Goal: Transaction & Acquisition: Register for event/course

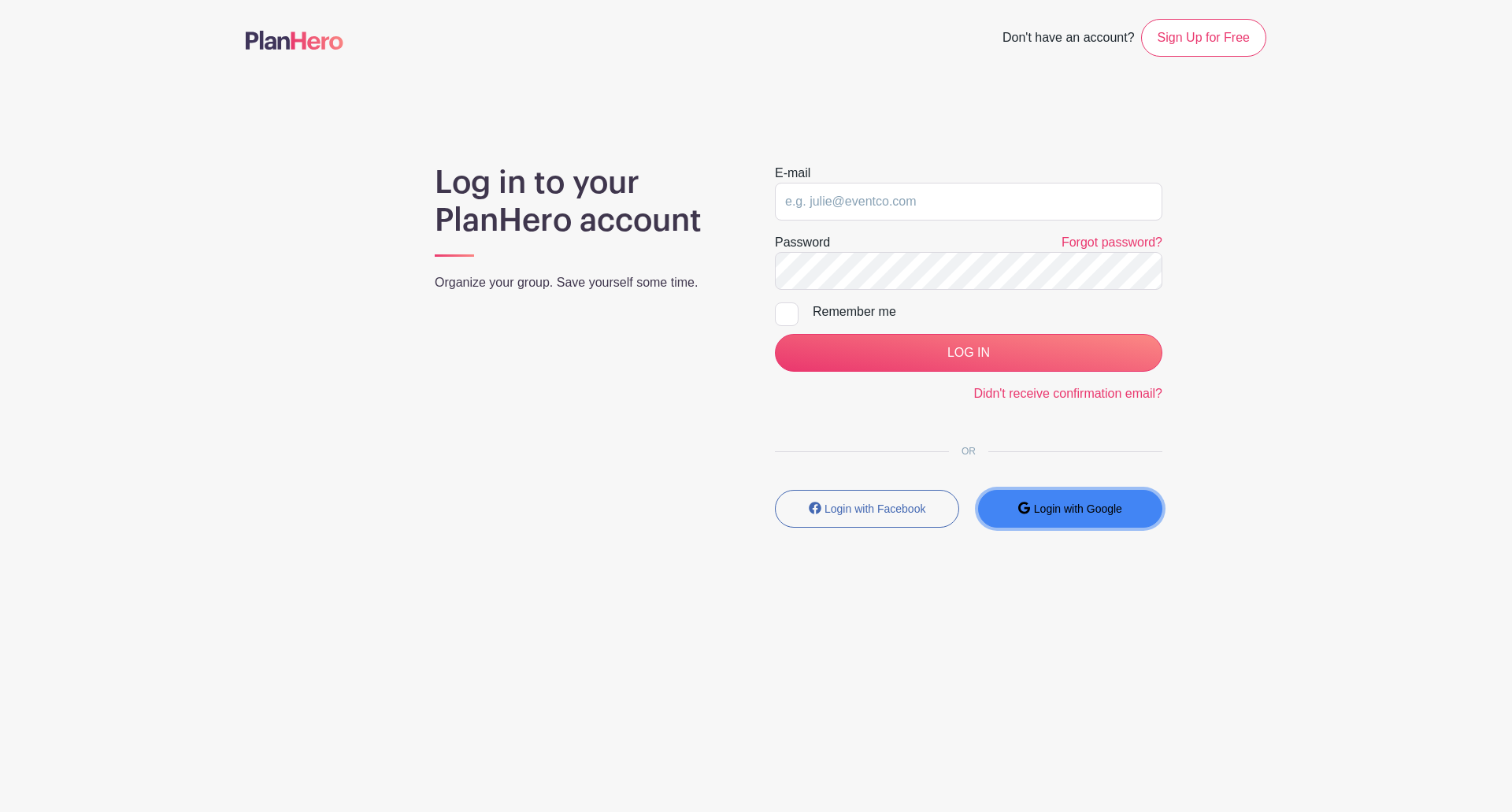
click at [1023, 502] on button "Login with Google" at bounding box center [1070, 509] width 185 height 38
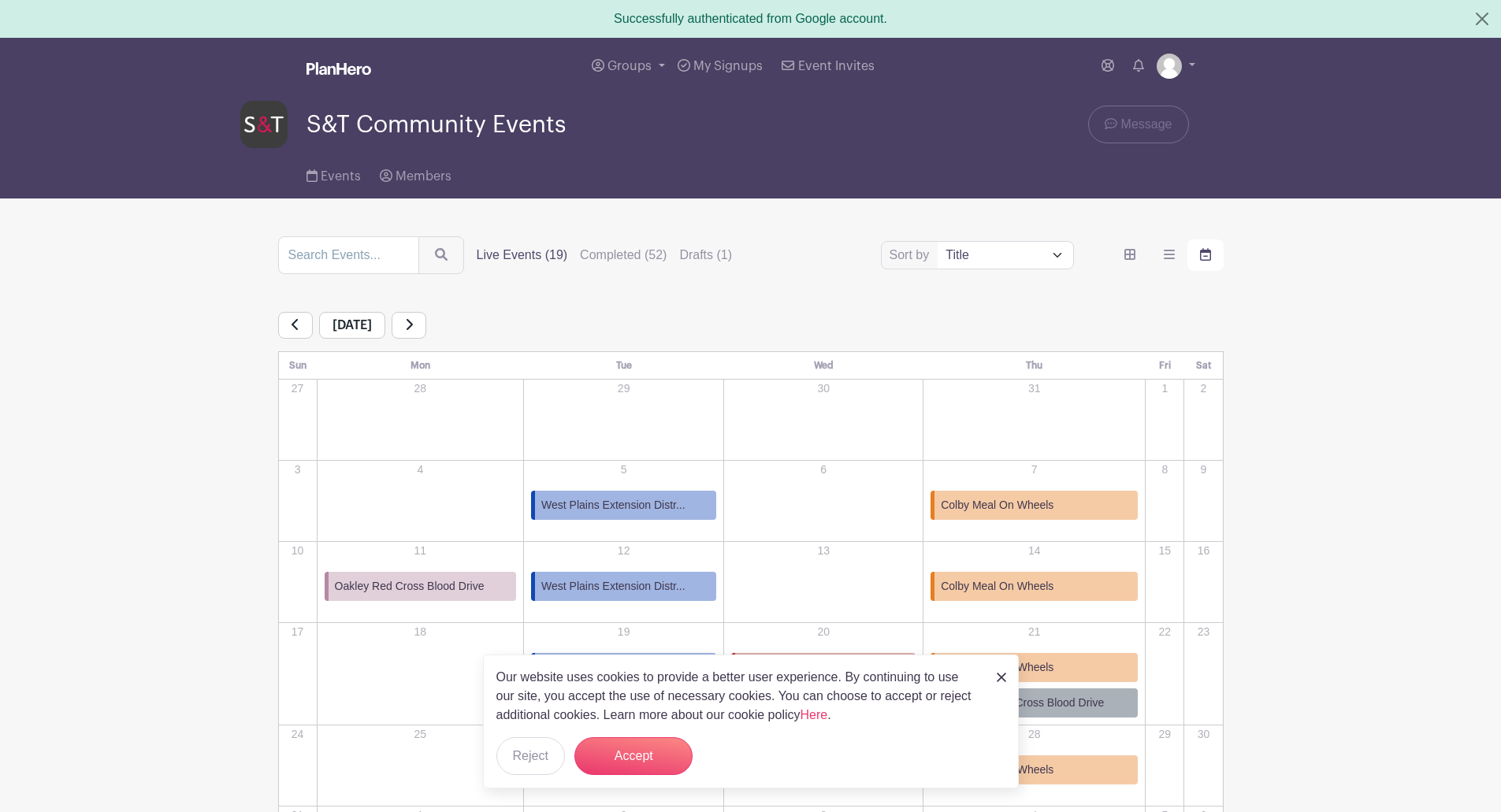
click at [426, 334] on link at bounding box center [409, 326] width 34 height 27
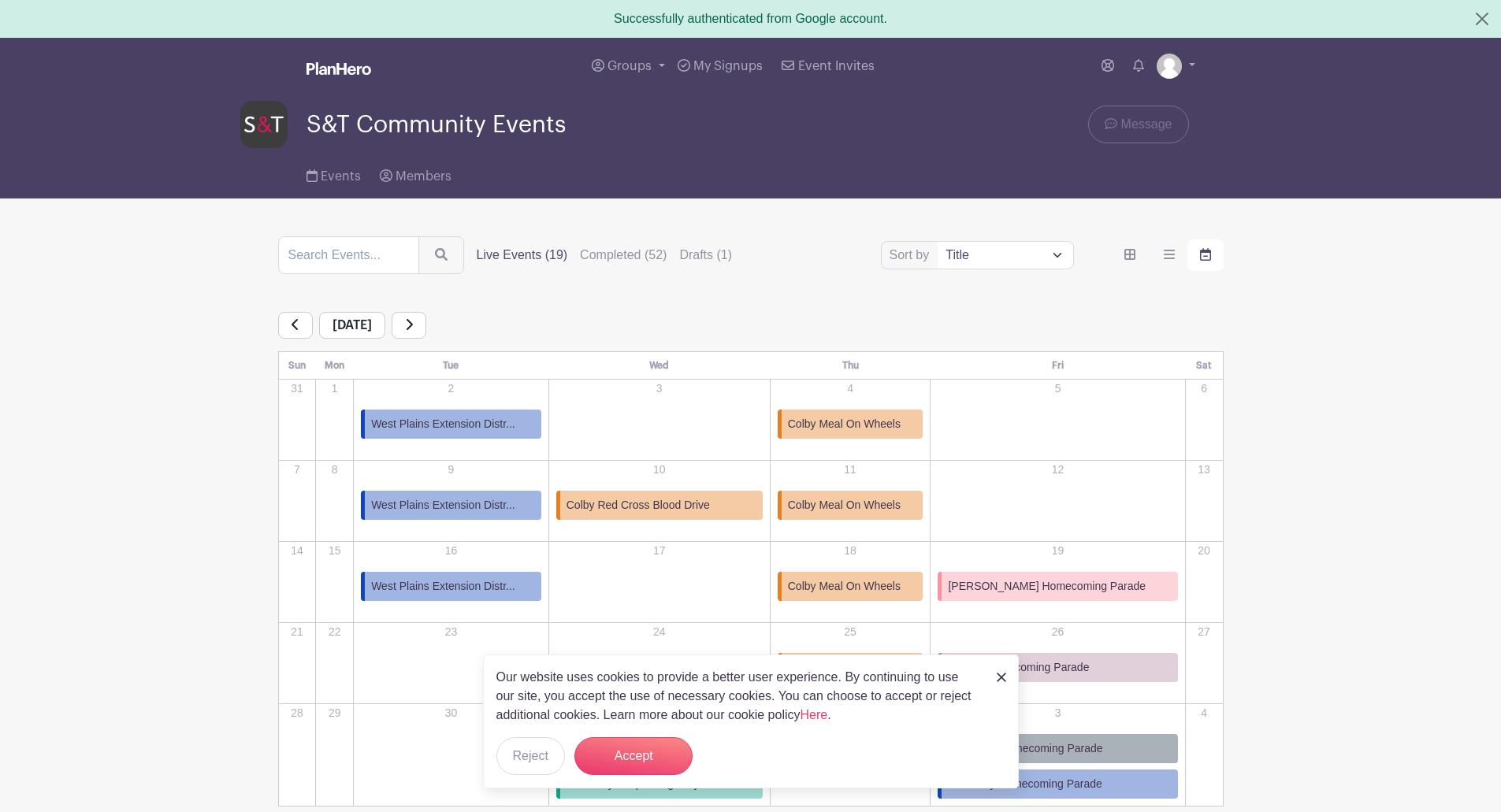
click at [426, 331] on link at bounding box center [409, 326] width 34 height 27
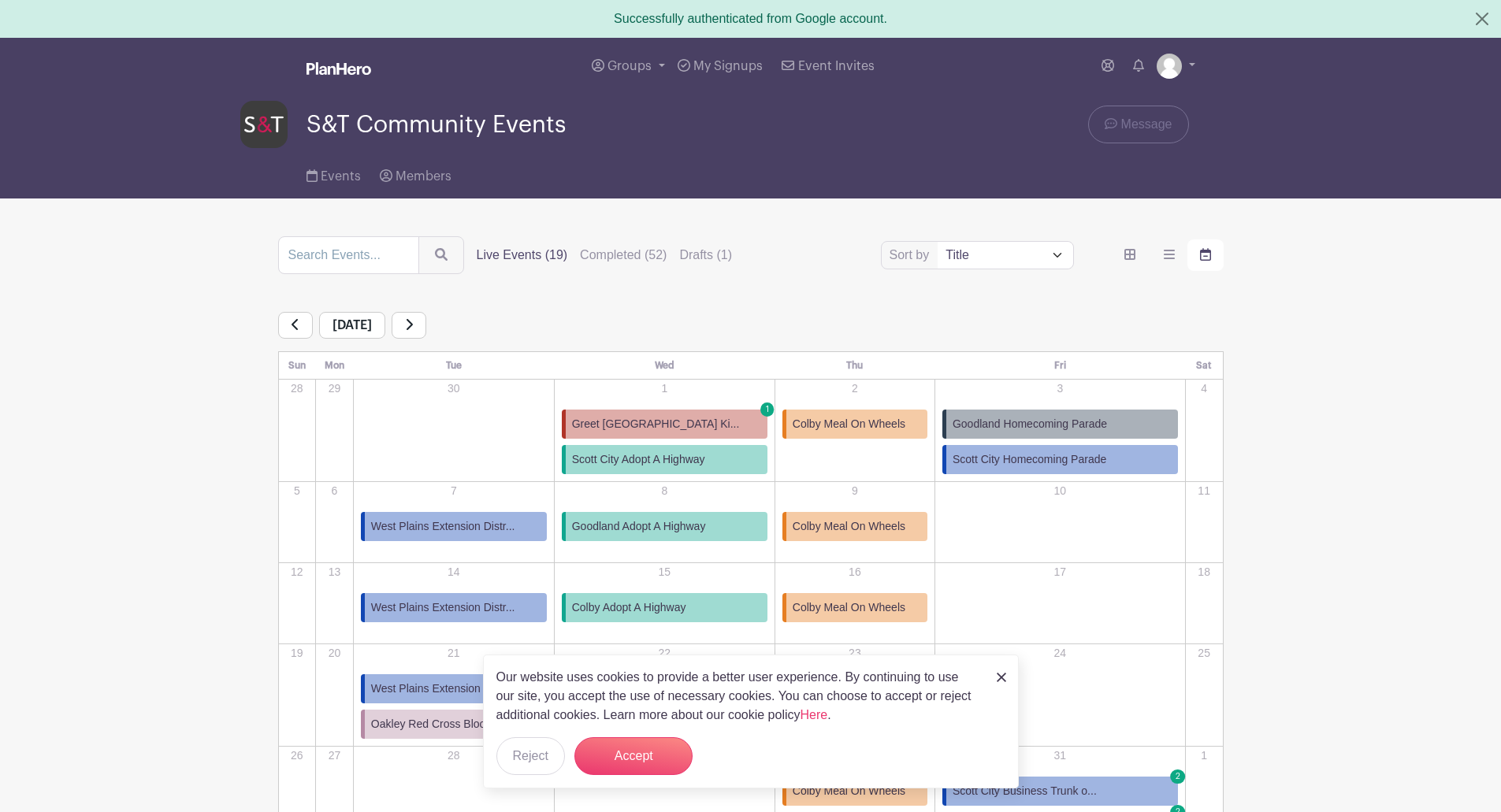
click at [672, 423] on span "Greet [GEOGRAPHIC_DATA] Ki..." at bounding box center [655, 425] width 167 height 16
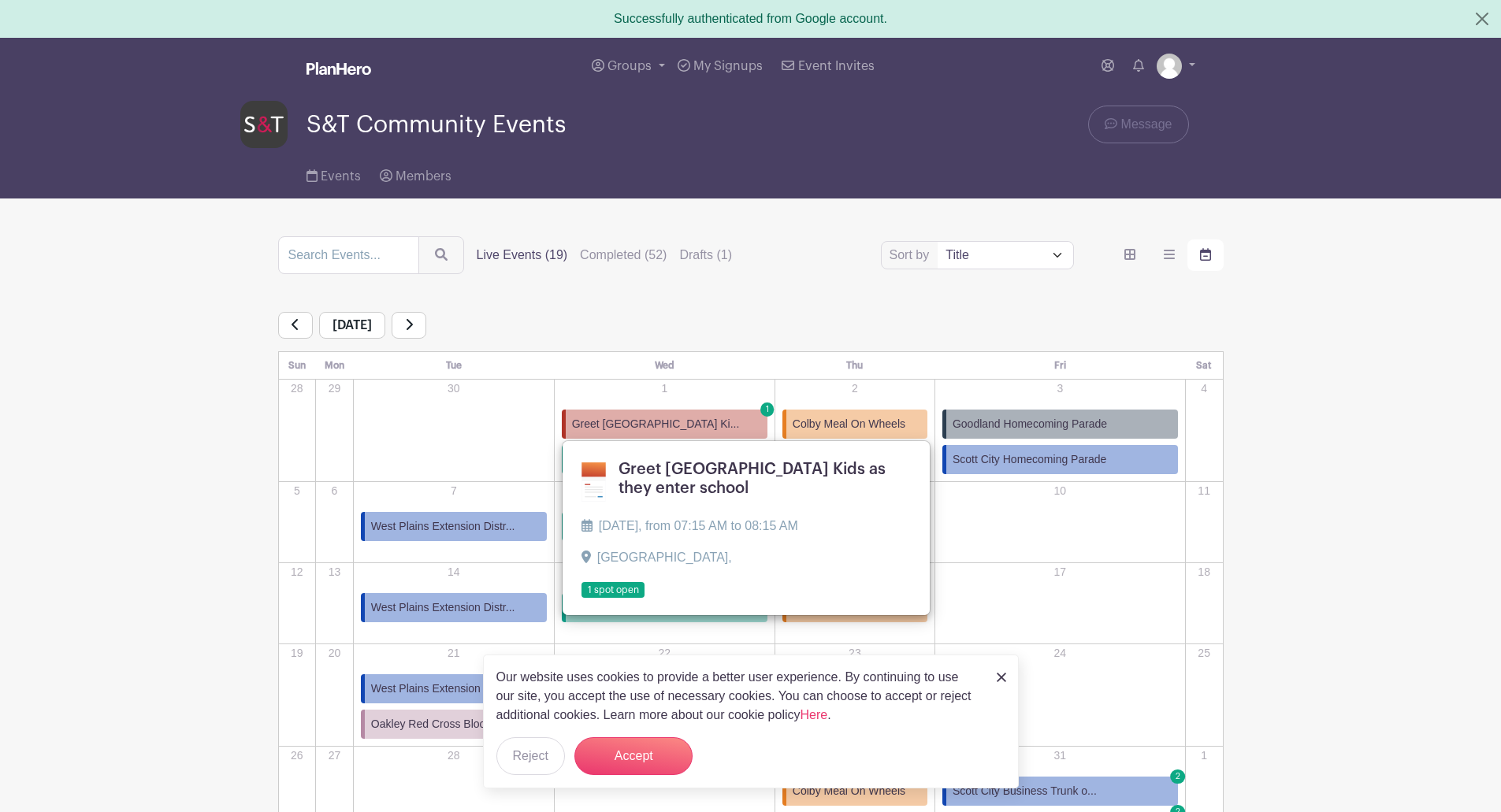
click at [729, 418] on span "Greet [GEOGRAPHIC_DATA] Ki..." at bounding box center [655, 425] width 167 height 16
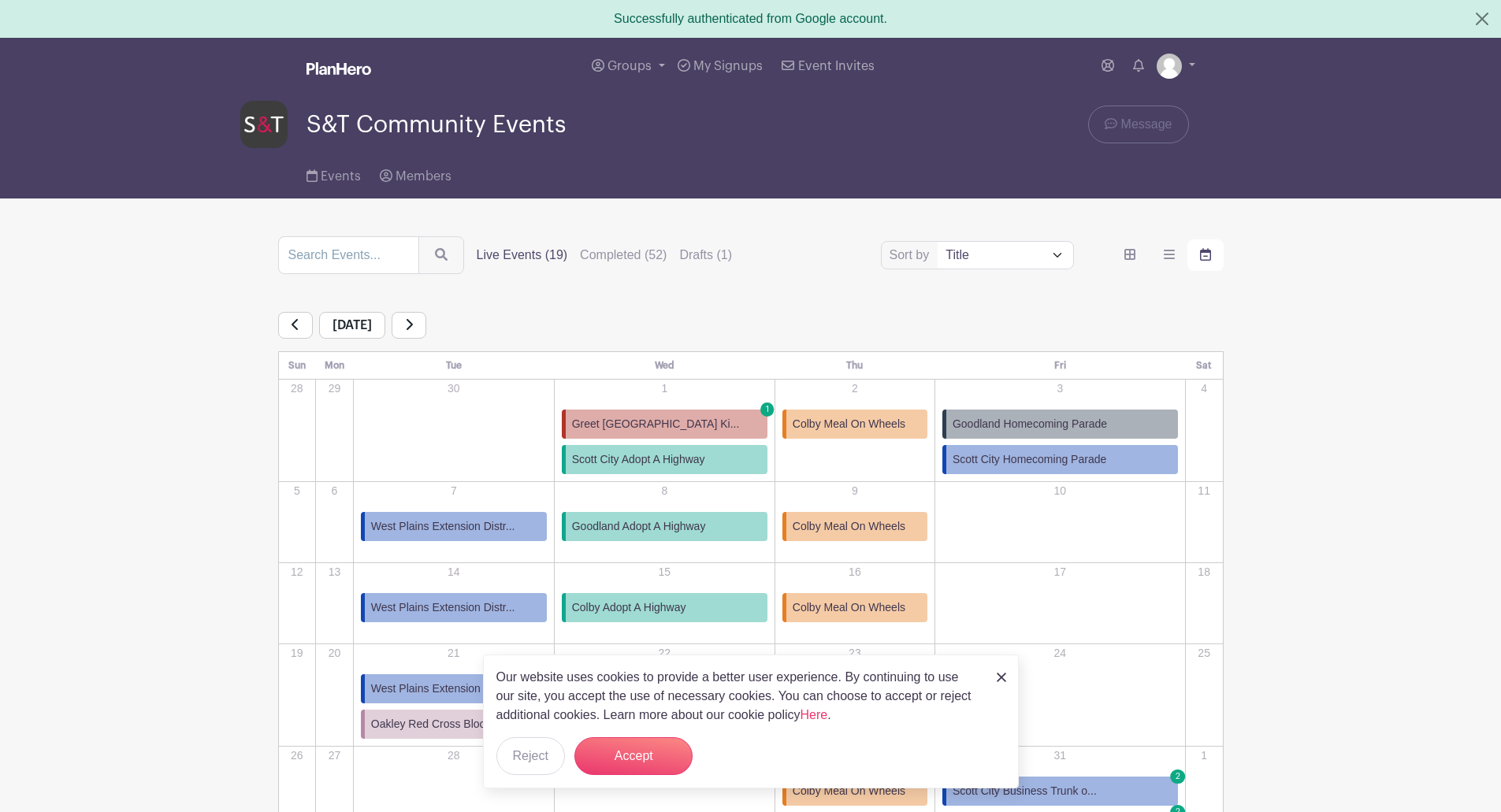
click at [1034, 454] on span "Scott City Homecoming Parade" at bounding box center [1029, 460] width 154 height 16
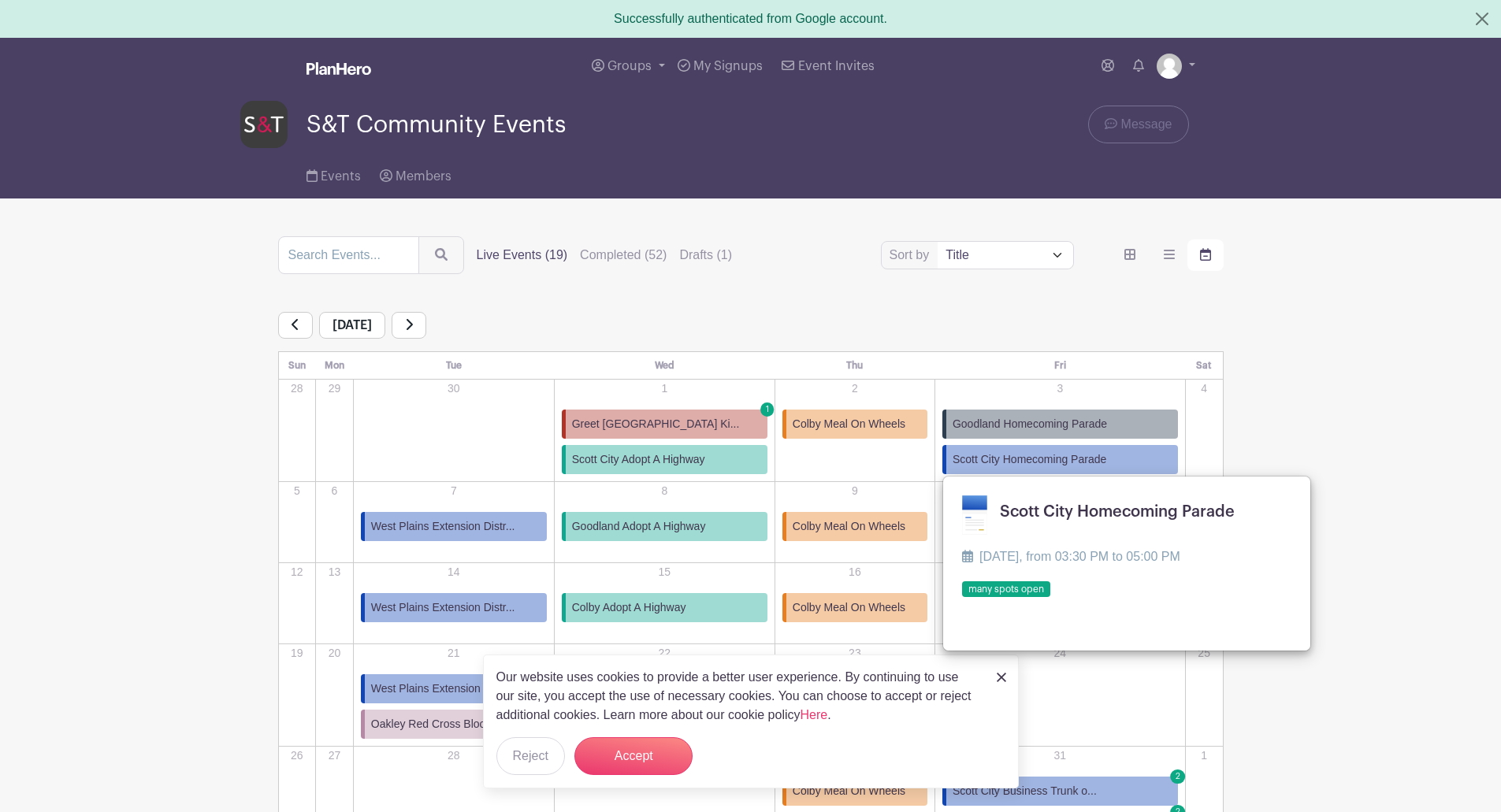
click at [962, 598] on link at bounding box center [962, 598] width 0 height 0
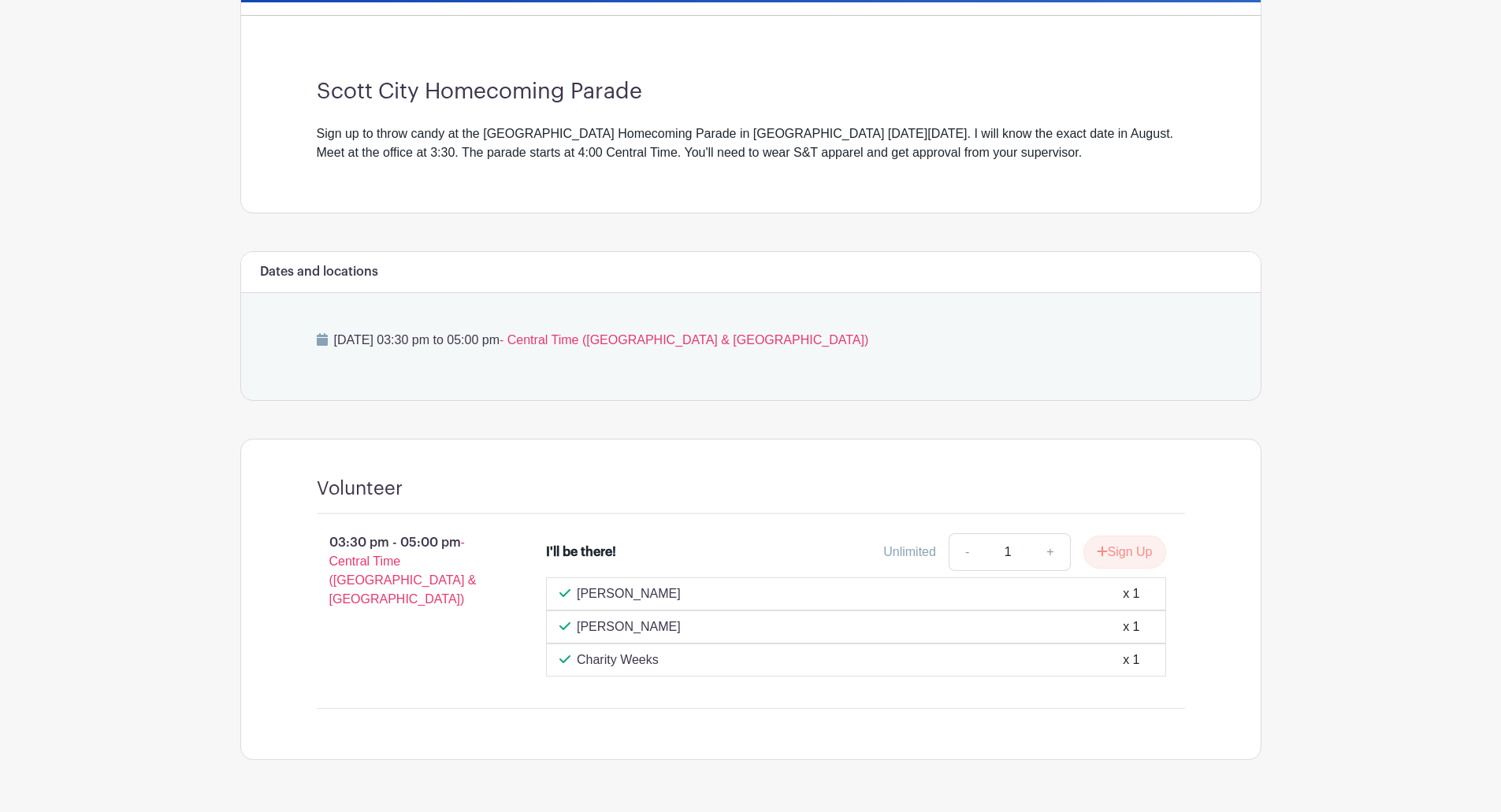
scroll to position [437, 0]
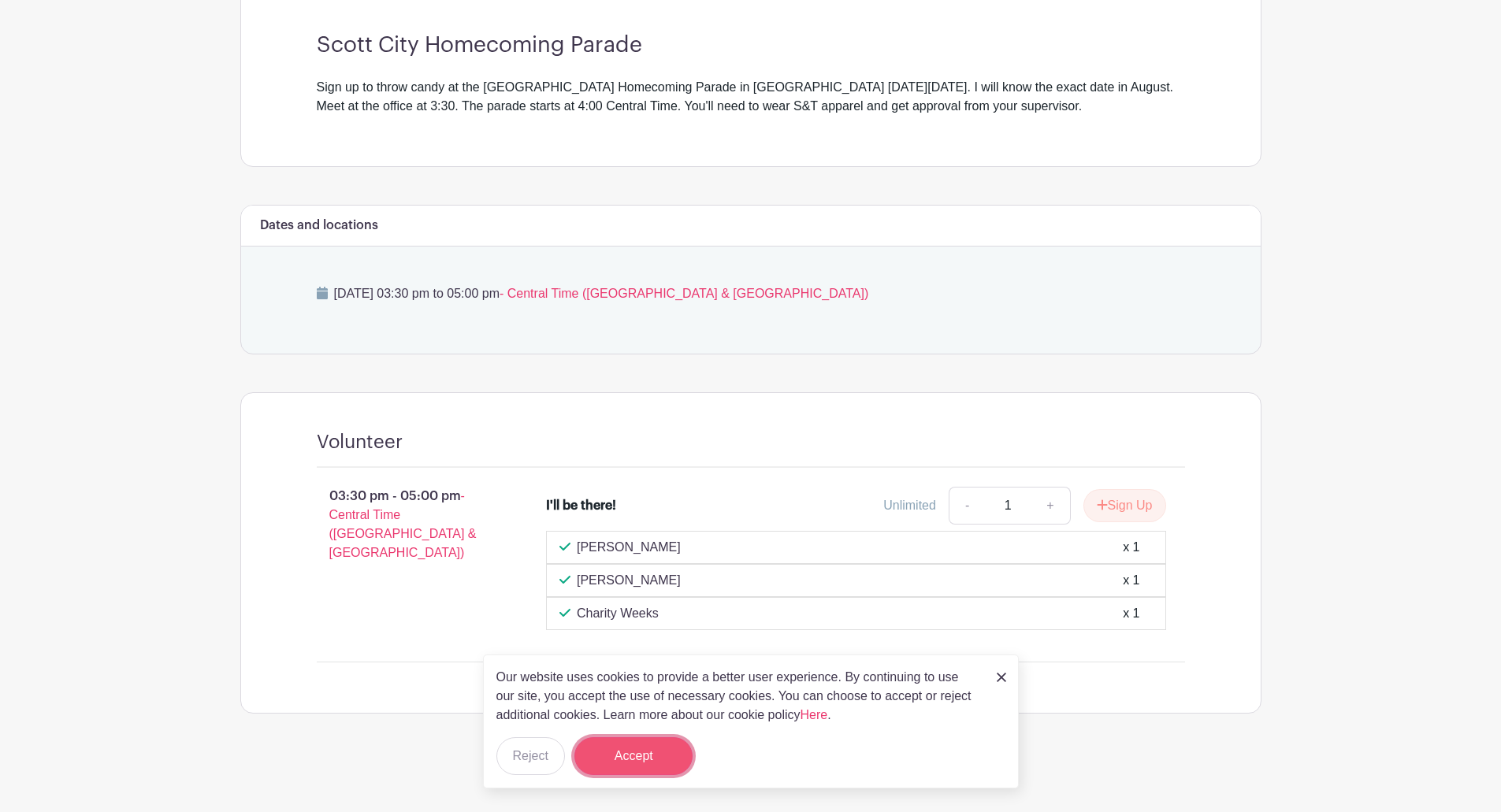
click at [619, 762] on button "Accept" at bounding box center [633, 757] width 119 height 38
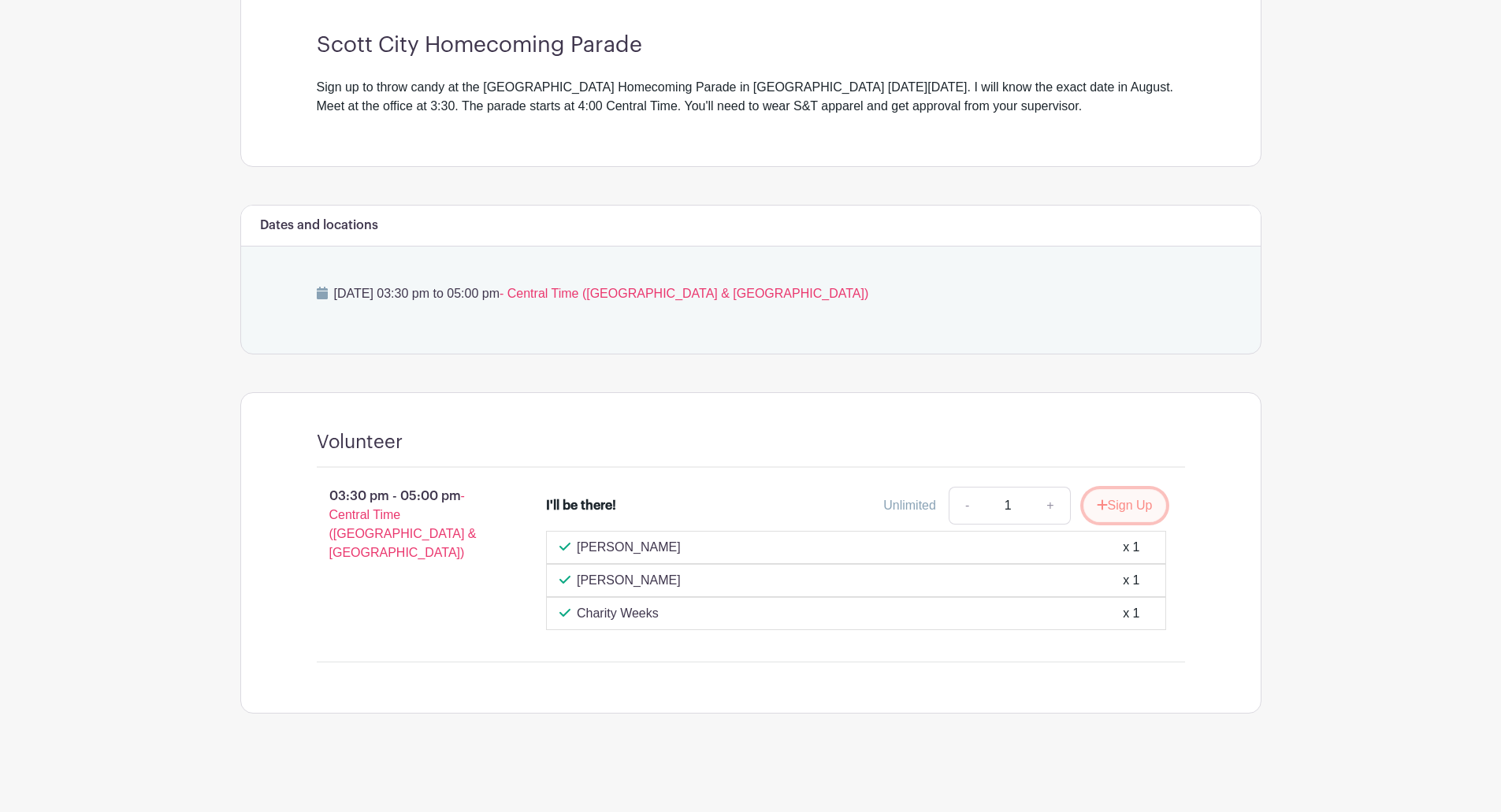
click at [1116, 506] on button "Sign Up" at bounding box center [1124, 505] width 82 height 33
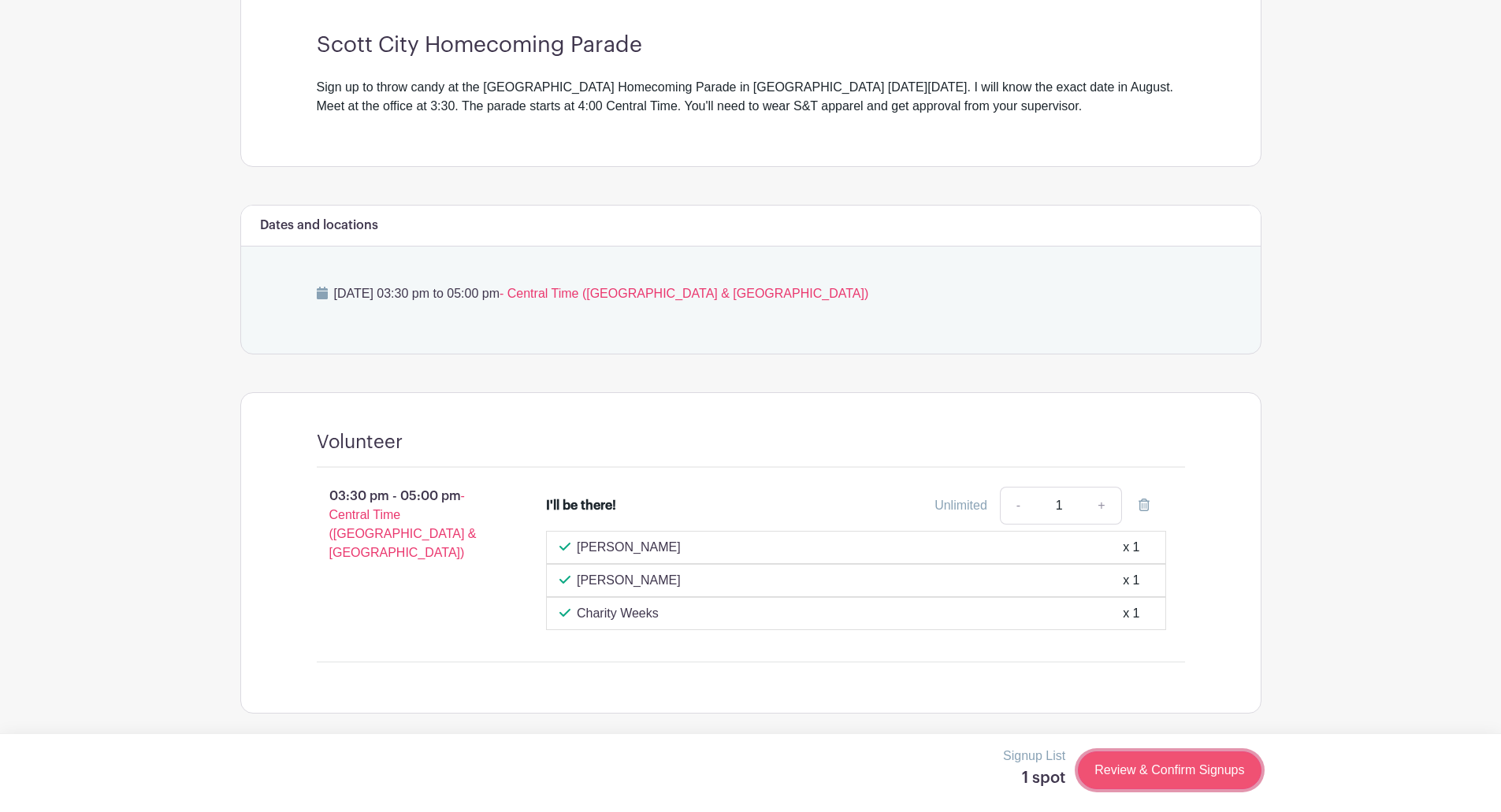
click at [1159, 769] on link "Review & Confirm Signups" at bounding box center [1170, 770] width 183 height 38
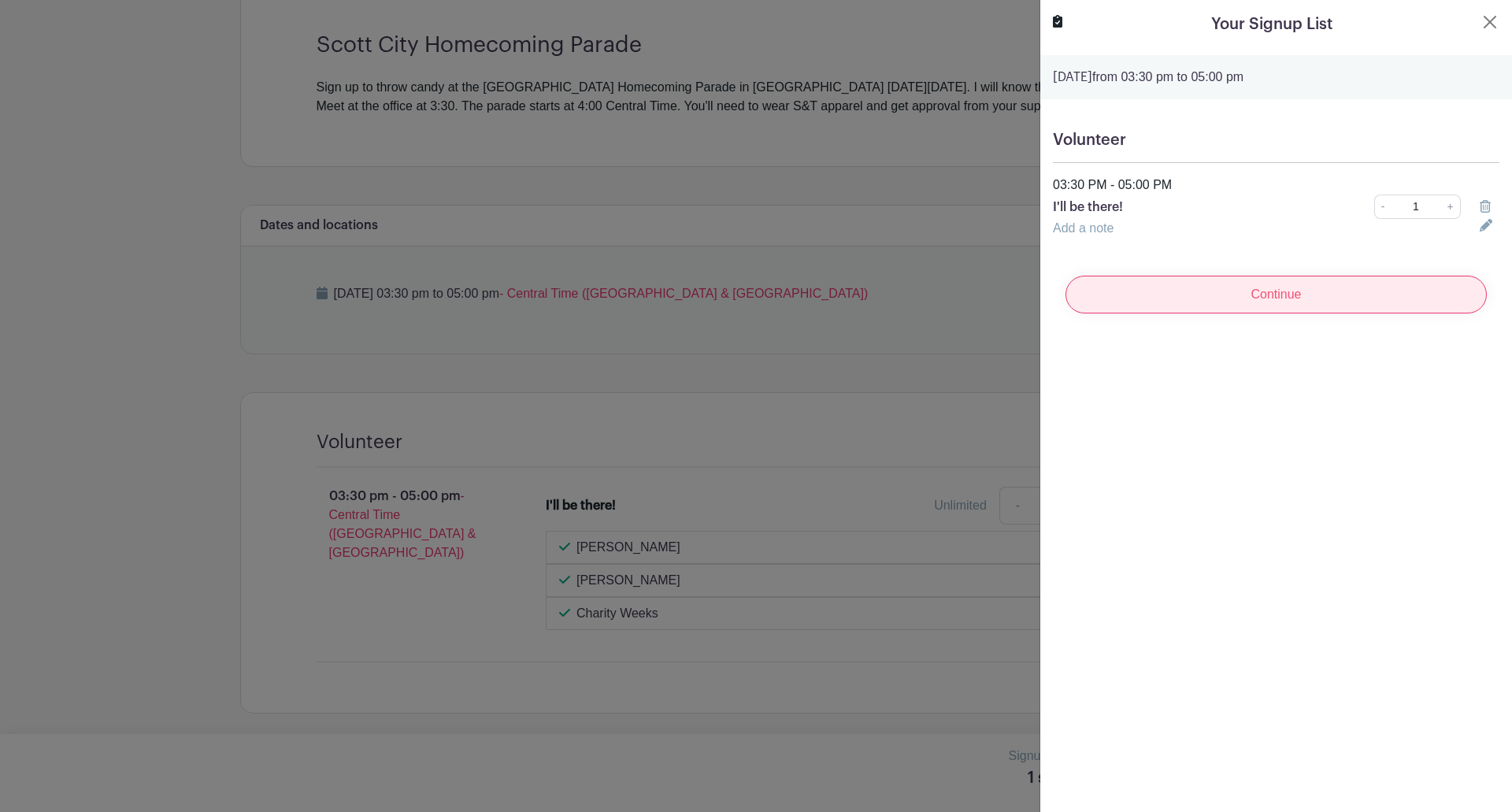
click at [1274, 295] on input "Continue" at bounding box center [1277, 295] width 422 height 38
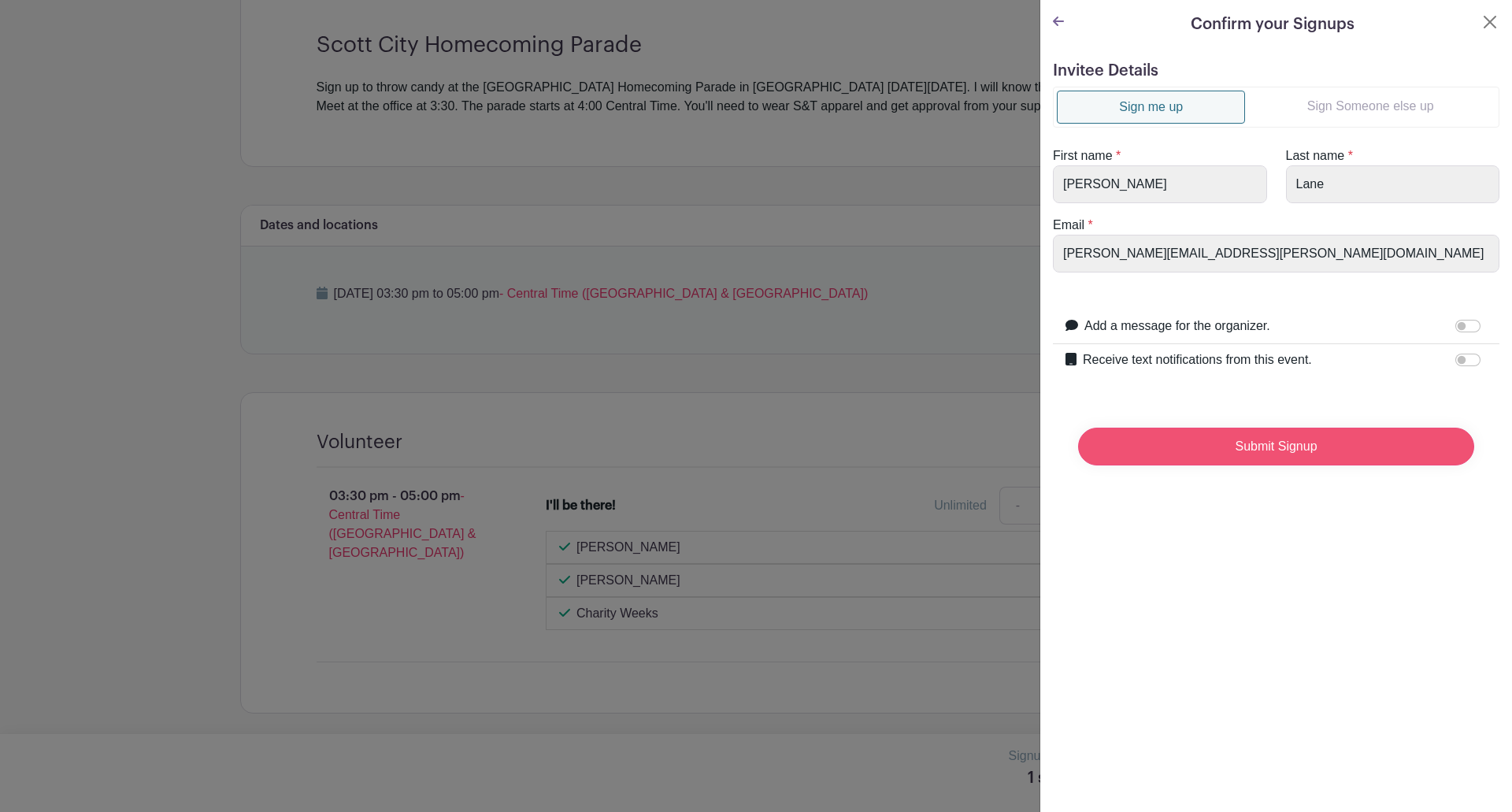
click at [1268, 444] on input "Submit Signup" at bounding box center [1277, 447] width 396 height 38
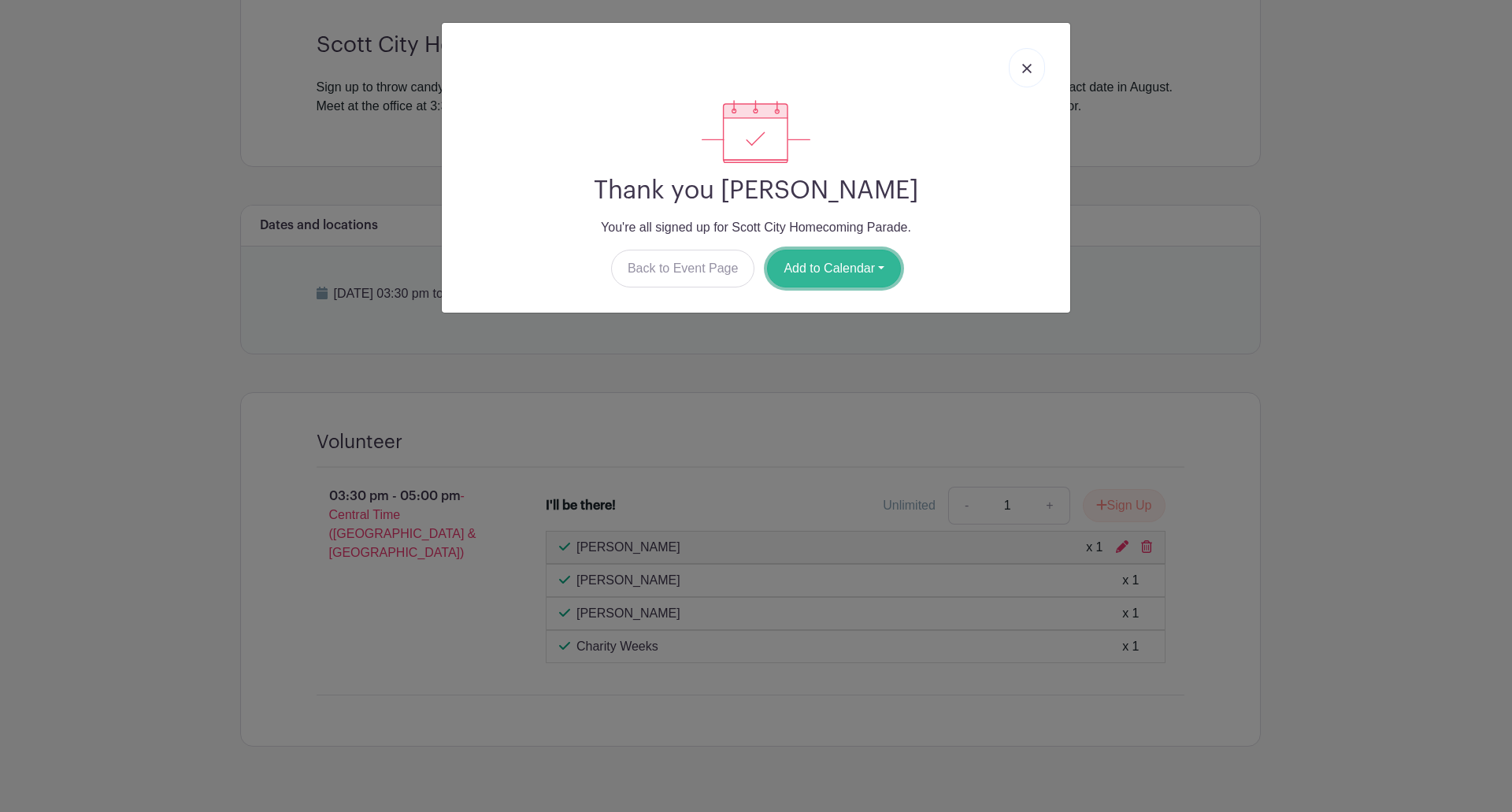
click at [857, 268] on button "Add to Calendar" at bounding box center [834, 269] width 134 height 38
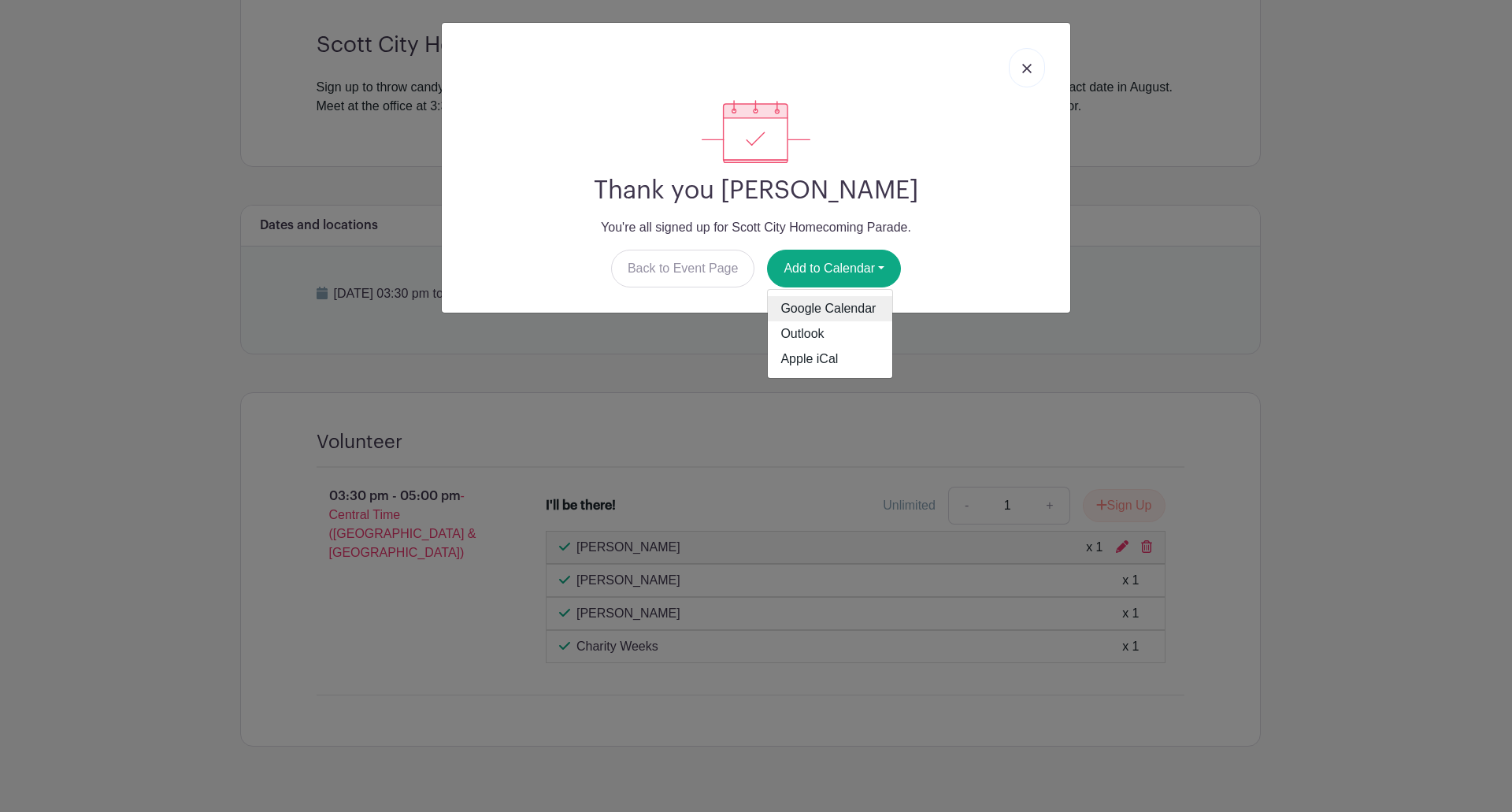
click at [842, 308] on link "Google Calendar" at bounding box center [831, 309] width 125 height 25
click at [1023, 75] on link at bounding box center [1027, 68] width 36 height 40
